Goal: Transaction & Acquisition: Purchase product/service

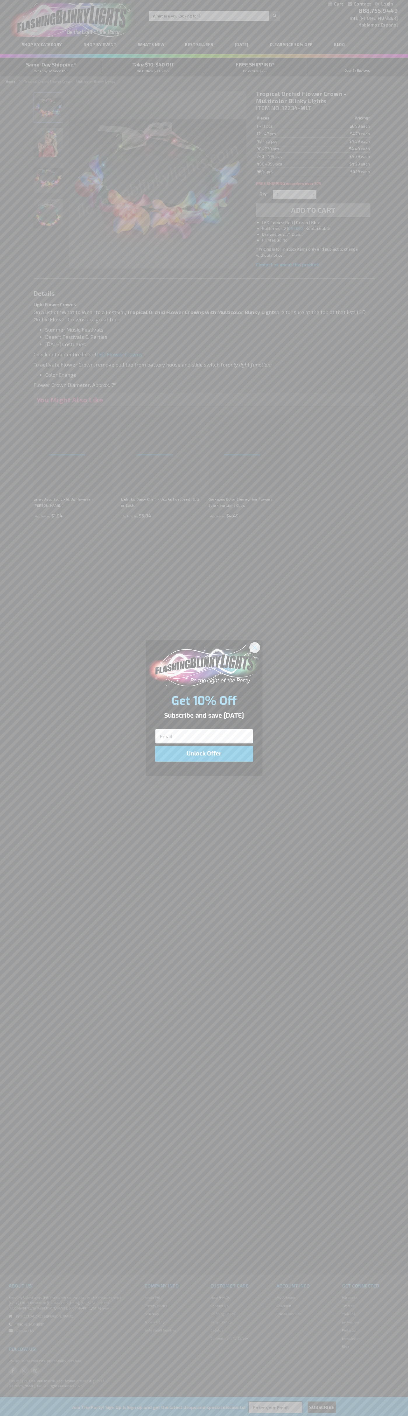
click at [255, 647] on icon "Close dialog" at bounding box center [254, 648] width 4 height 4
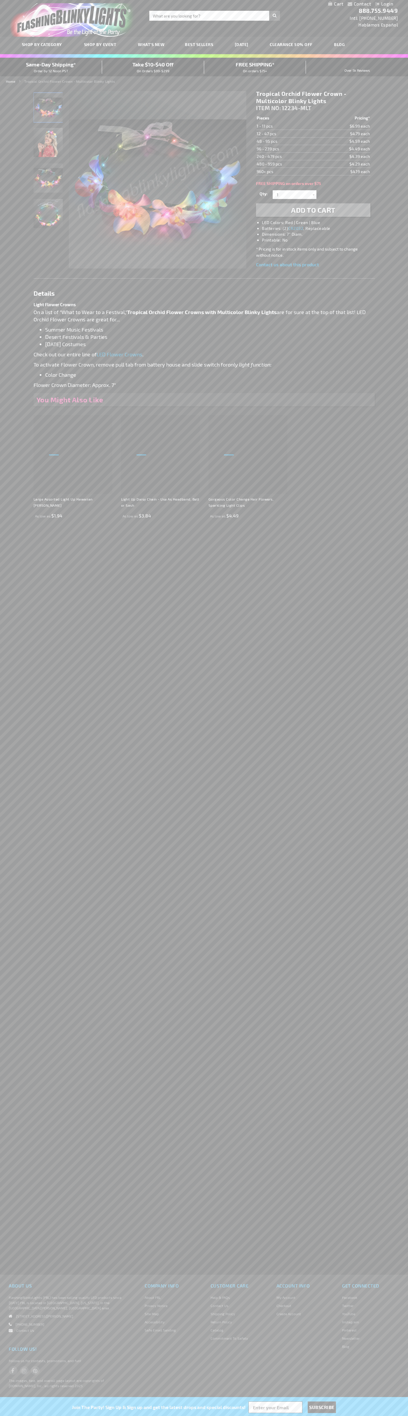
click at [319, 223] on li "LED Colors: Red | Green | Blue" at bounding box center [319, 223] width 114 height 6
click at [313, 210] on span "Add to Cart" at bounding box center [313, 210] width 44 height 8
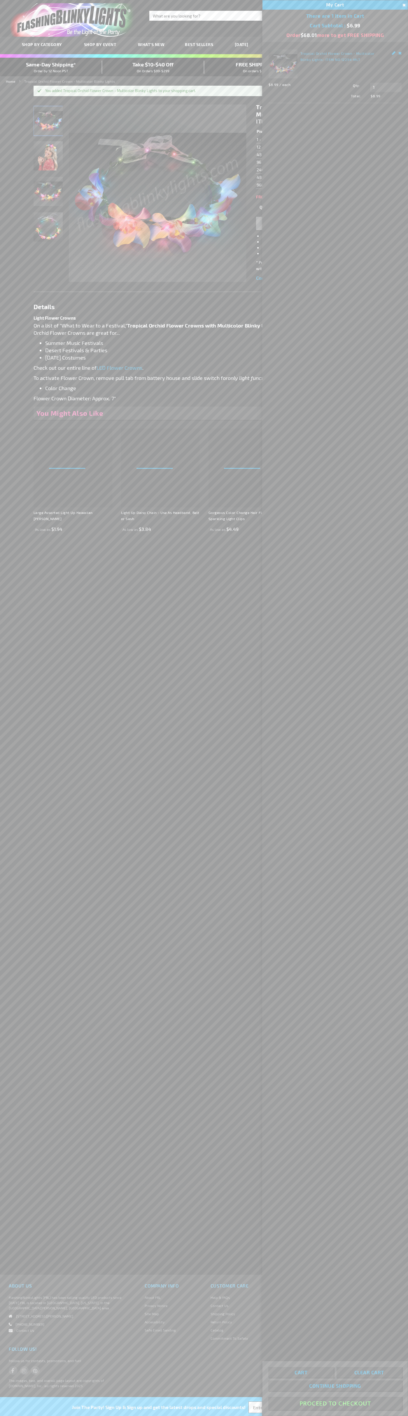
click at [335, 1404] on button "Proceed To Checkout" at bounding box center [334, 1403] width 133 height 13
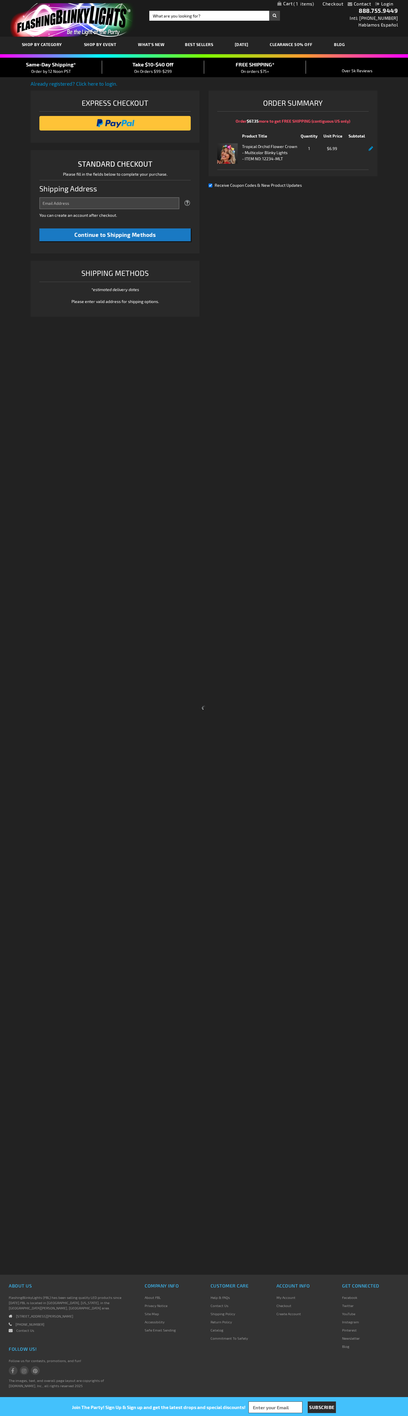
select select "US"
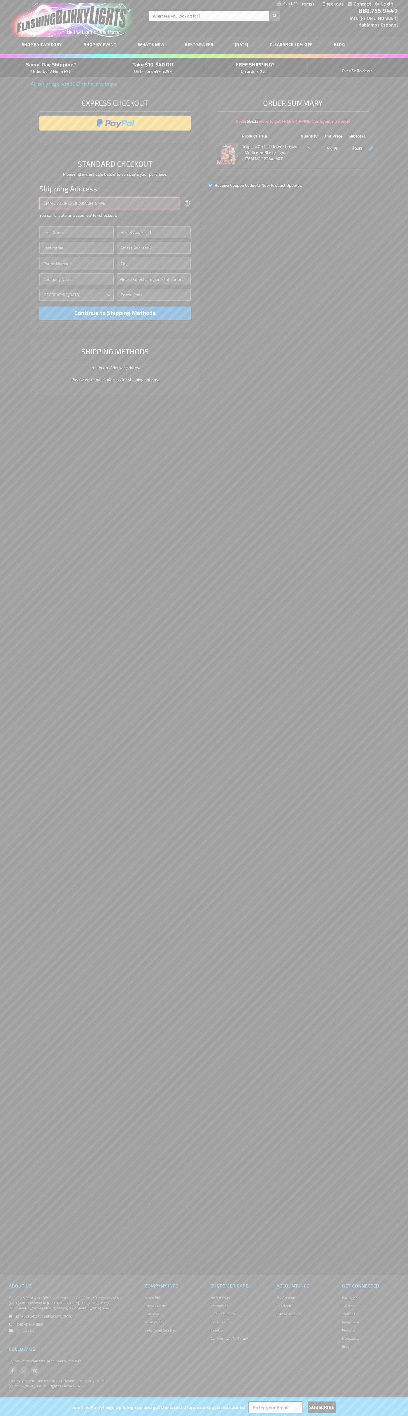
type input "johnsmith005@storebotmail.joonix.net"
type input "John"
type input "76 Ninth Avenue"
type input "First floor"
type input "new york"
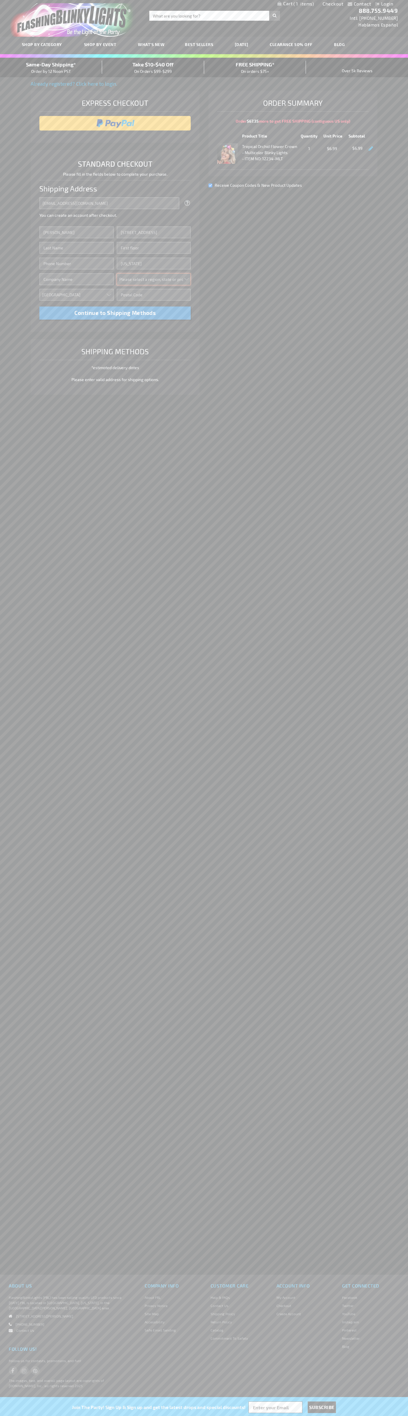
select select "43"
type input "10011"
type input "Smith"
type input "6502530000"
type input "John Smith"
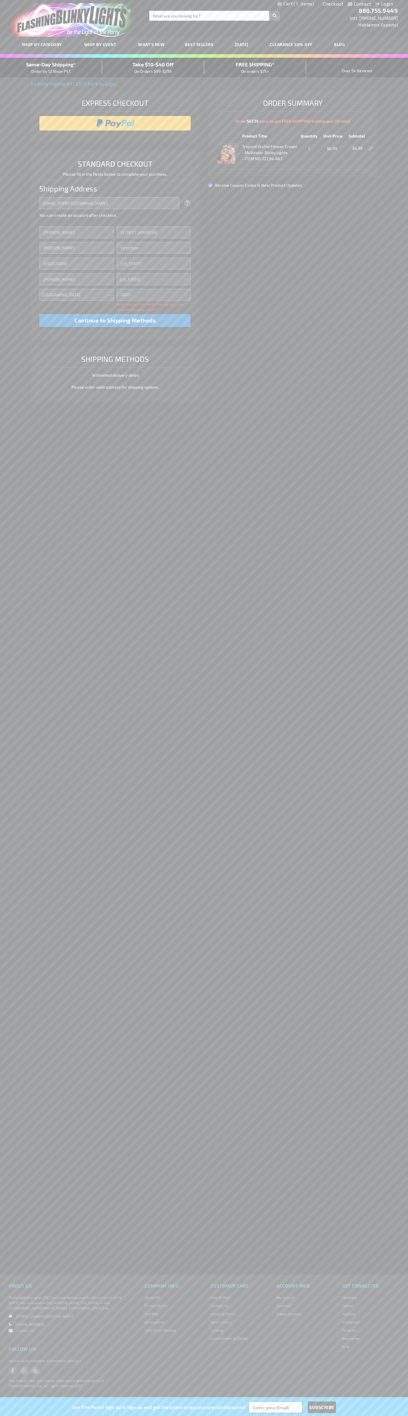
click at [51, 68] on div "Same-Day Shipping* Order by 12 Noon PST" at bounding box center [51, 68] width 102 height 14
click at [115, 123] on input "image" at bounding box center [115, 123] width 146 height 12
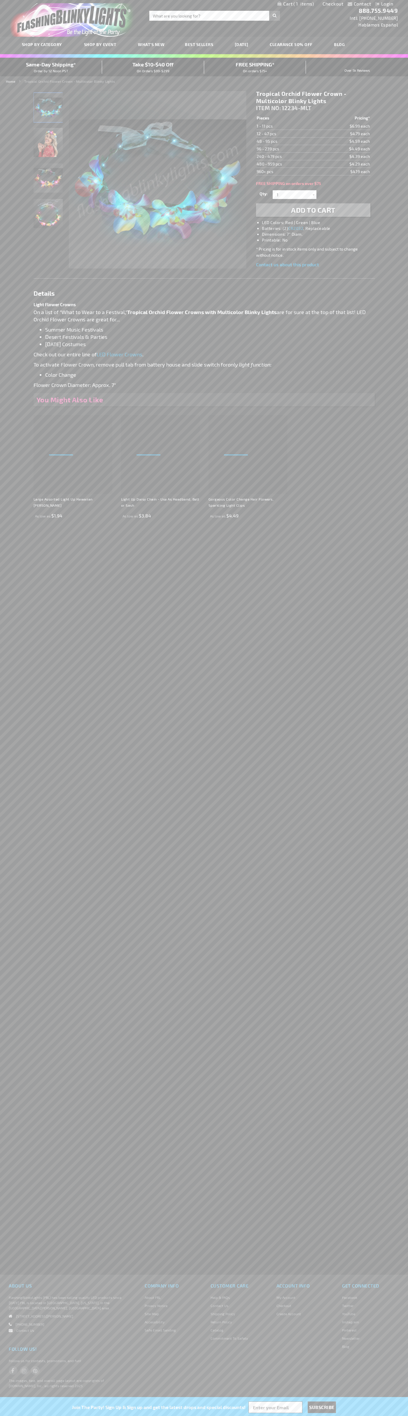
click at [296, 4] on span "1" at bounding box center [303, 3] width 20 height 5
